Goal: Navigation & Orientation: Go to known website

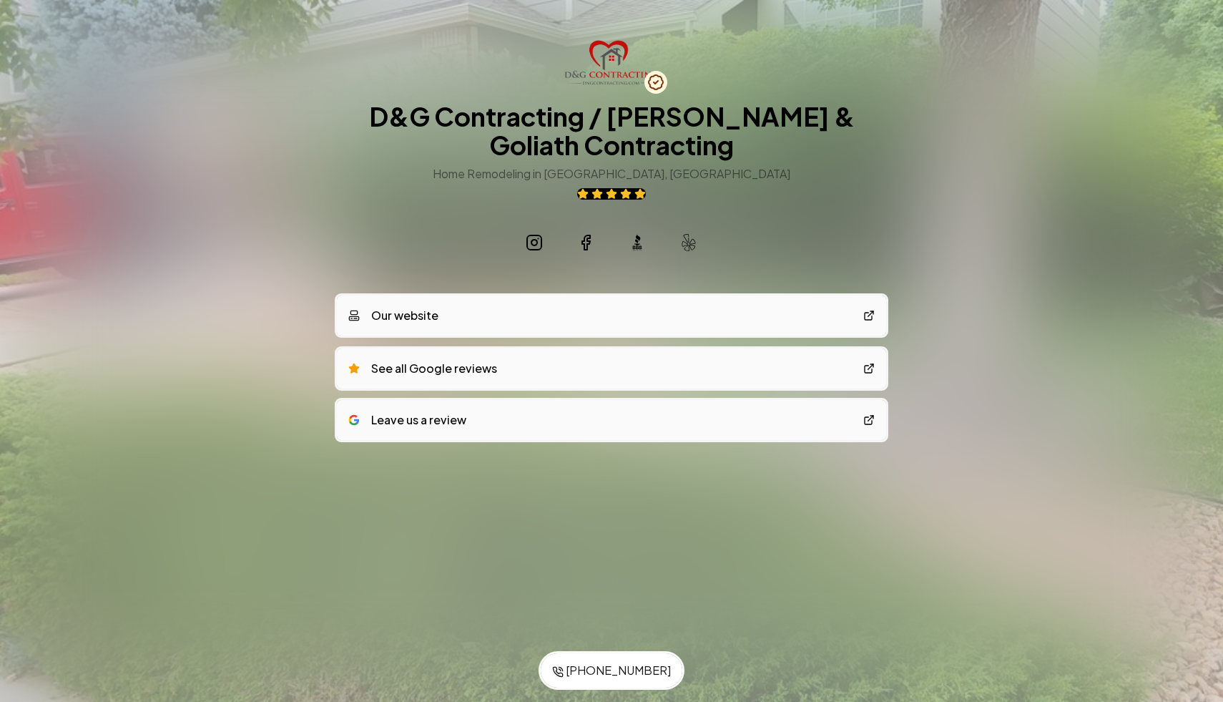
click at [456, 330] on link "Our website" at bounding box center [611, 315] width 549 height 40
click at [409, 311] on div "Our website" at bounding box center [393, 315] width 90 height 17
